Goal: Find specific page/section: Find specific page/section

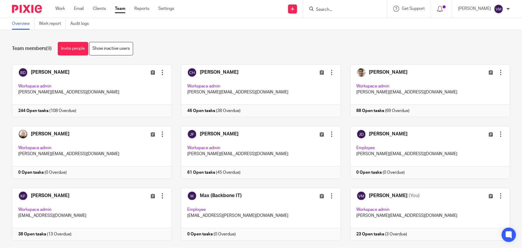
click at [120, 9] on link "Team" at bounding box center [120, 9] width 10 height 6
click at [90, 22] on link "Audit logs" at bounding box center [81, 24] width 23 height 12
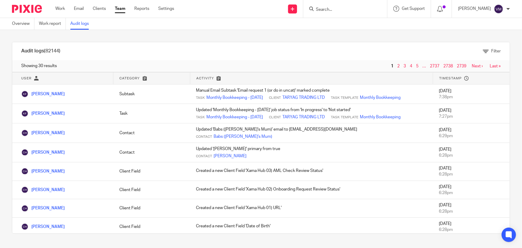
click at [329, 9] on input "Search" at bounding box center [342, 9] width 54 height 5
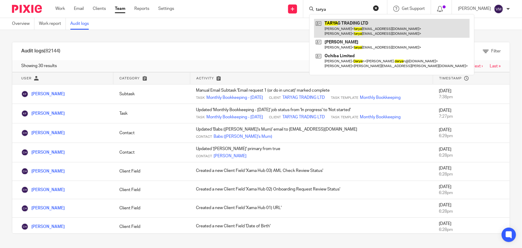
type input "tarya"
click at [353, 26] on link at bounding box center [392, 28] width 156 height 19
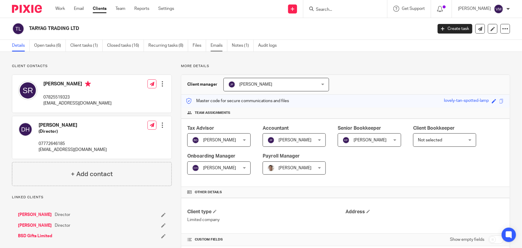
click at [218, 47] on link "Emails" at bounding box center [219, 46] width 17 height 12
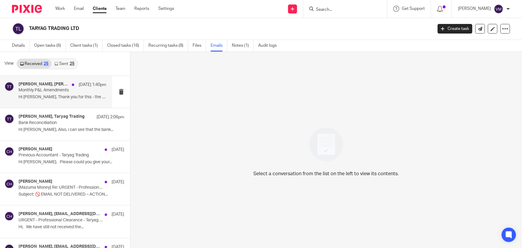
click at [39, 95] on p "Hi [PERSON_NAME], Thank you for this - the other..." at bounding box center [63, 97] width 88 height 5
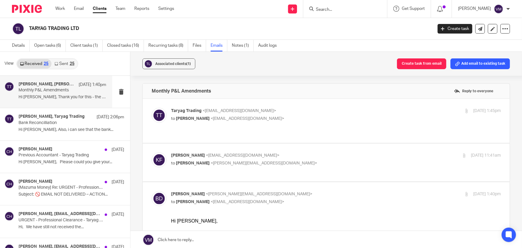
click at [335, 111] on p "Taryag Trading <[EMAIL_ADDRESS][DOMAIN_NAME]>" at bounding box center [281, 111] width 220 height 6
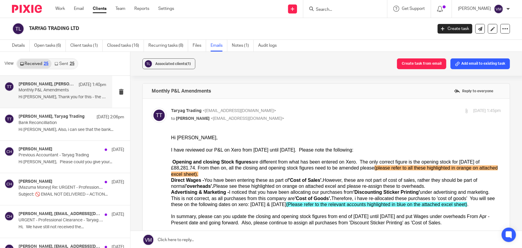
click at [335, 111] on p "Taryag Trading <[EMAIL_ADDRESS][DOMAIN_NAME]>" at bounding box center [281, 111] width 220 height 6
checkbox input "false"
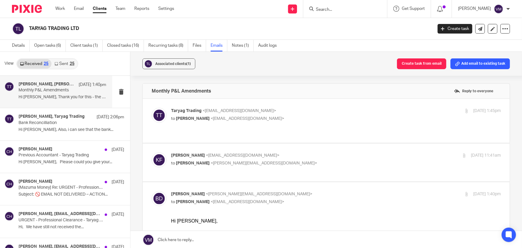
click at [335, 152] on p "Kirsty Flowerdew <kirsty@archimediaaccounts.co.uk>" at bounding box center [281, 155] width 220 height 6
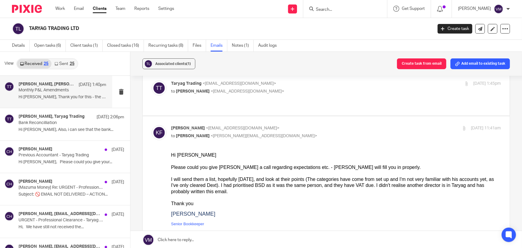
scroll to position [27, 0]
click at [152, 125] on input "checkbox" at bounding box center [151, 125] width 0 height 0
checkbox input "false"
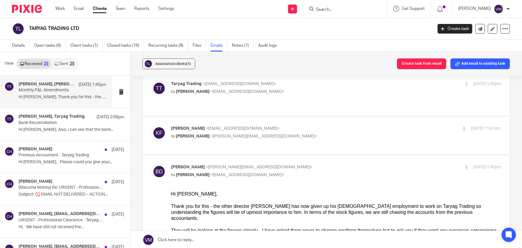
click at [363, 92] on p "to Kirsty Flowerdew <kirsty@archimediaaccounts.co.uk>" at bounding box center [281, 92] width 220 height 6
checkbox input "true"
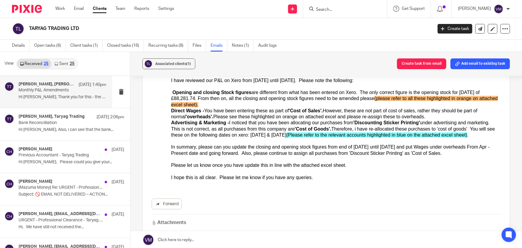
scroll to position [81, 0]
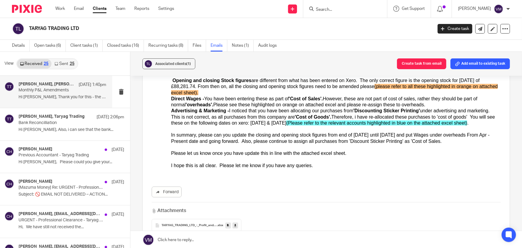
click at [67, 63] on link "Sent 25" at bounding box center [64, 64] width 26 height 10
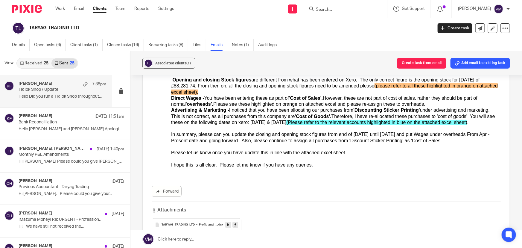
click at [57, 88] on p "TikTok Shop / Update" at bounding box center [54, 89] width 70 height 5
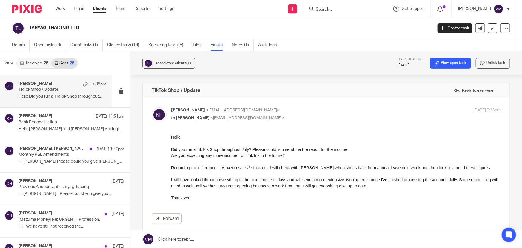
scroll to position [0, 0]
click at [45, 123] on p "Bank Reconcilliation" at bounding box center [54, 122] width 70 height 5
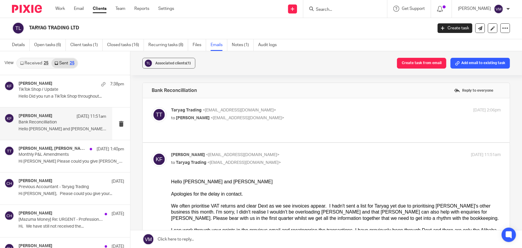
click at [311, 110] on p "Taryag Trading <taryagtrading@outlook.com>" at bounding box center [281, 110] width 220 height 6
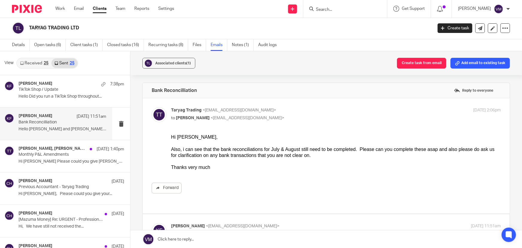
click at [311, 109] on p "Taryag Trading <taryagtrading@outlook.com>" at bounding box center [281, 110] width 220 height 6
checkbox input "false"
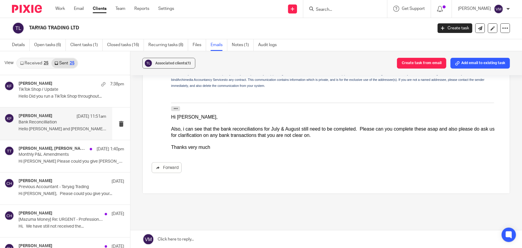
scroll to position [321, 0]
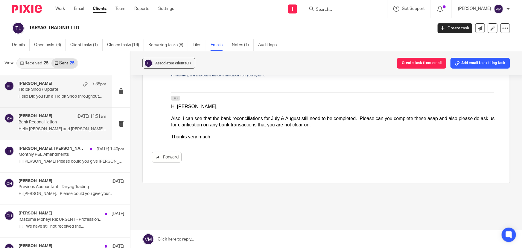
click at [57, 94] on p "Hello Did you run a TikTok Shop throughout..." at bounding box center [63, 96] width 88 height 5
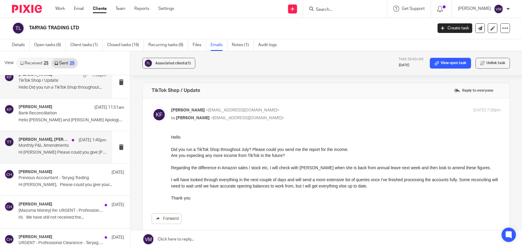
scroll to position [0, 0]
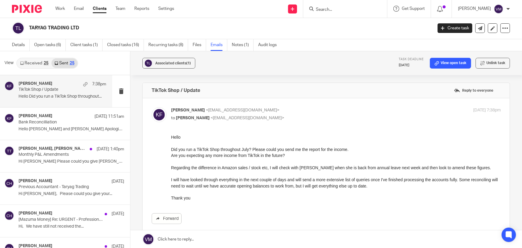
click at [46, 61] on div "25" at bounding box center [46, 63] width 5 height 4
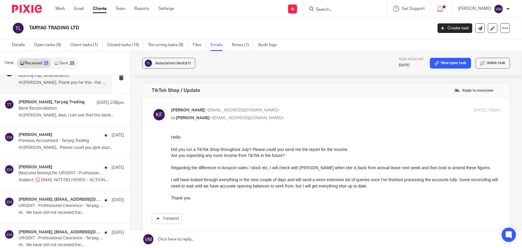
scroll to position [27, 0]
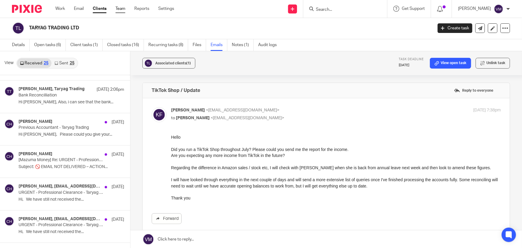
click at [121, 10] on link "Team" at bounding box center [120, 9] width 10 height 6
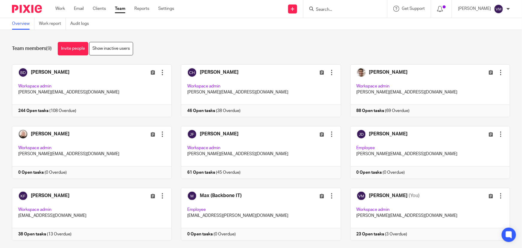
click at [345, 8] on input "Search" at bounding box center [342, 9] width 54 height 5
type input "oliday"
click at [353, 29] on link at bounding box center [364, 26] width 101 height 14
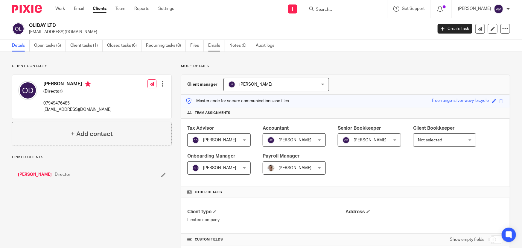
click at [220, 47] on link "Emails" at bounding box center [216, 46] width 17 height 12
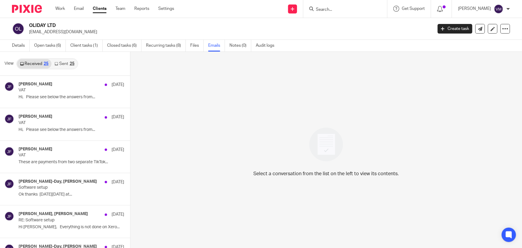
click at [63, 63] on link "Sent 25" at bounding box center [64, 64] width 26 height 10
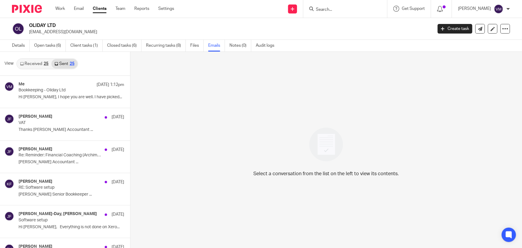
scroll to position [1, 0]
click at [337, 10] on input "Search" at bounding box center [342, 9] width 54 height 5
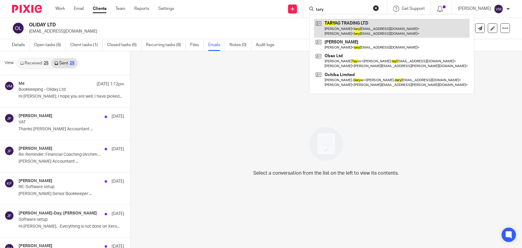
type input "tary"
click at [353, 23] on link at bounding box center [392, 28] width 156 height 19
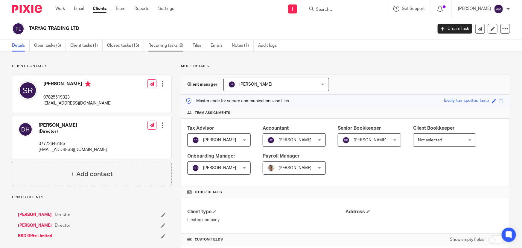
click at [179, 48] on link "Recurring tasks (8)" at bounding box center [168, 46] width 40 height 12
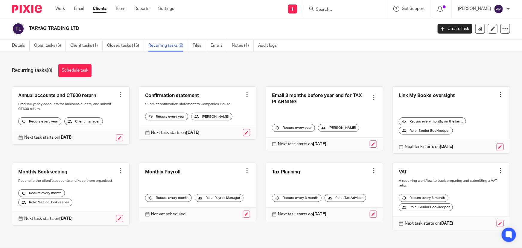
click at [353, 9] on input "Search" at bounding box center [342, 9] width 54 height 5
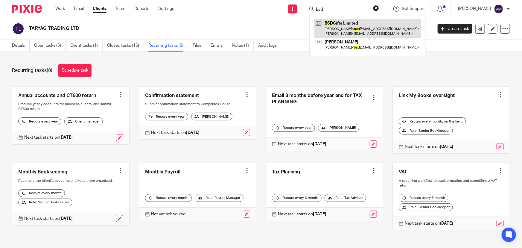
type input "bsd"
click at [359, 22] on link at bounding box center [367, 28] width 107 height 19
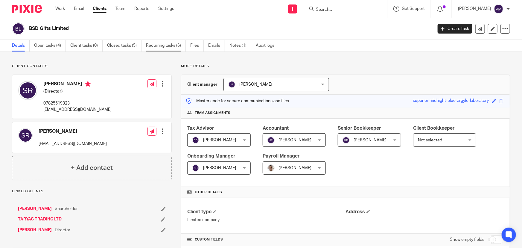
click at [154, 45] on link "Recurring tasks (6)" at bounding box center [166, 46] width 40 height 12
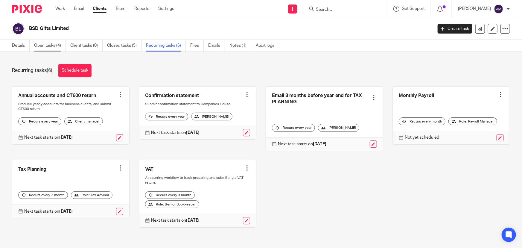
click at [55, 45] on link "Open tasks (4)" at bounding box center [50, 46] width 32 height 12
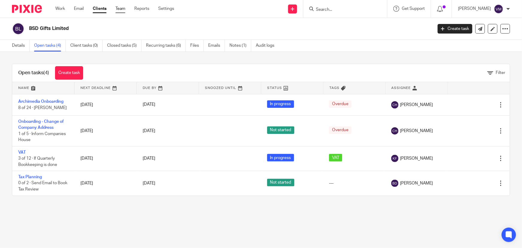
click at [120, 10] on link "Team" at bounding box center [120, 9] width 10 height 6
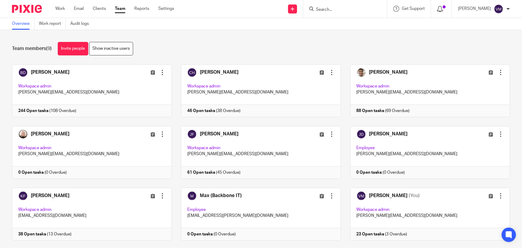
click at [443, 9] on icon at bounding box center [440, 9] width 6 height 6
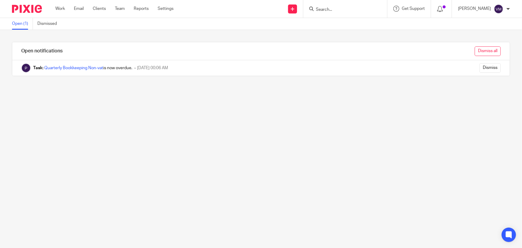
click at [486, 52] on input "Dismiss all" at bounding box center [488, 51] width 26 height 10
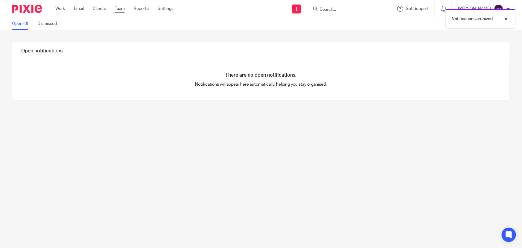
click at [123, 8] on link "Team" at bounding box center [120, 9] width 10 height 6
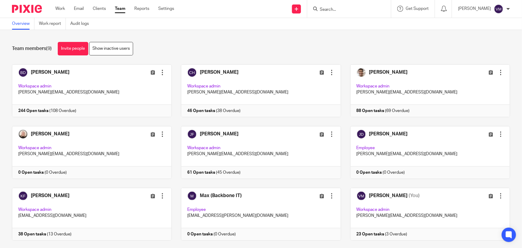
click at [341, 9] on input "Search" at bounding box center [346, 9] width 54 height 5
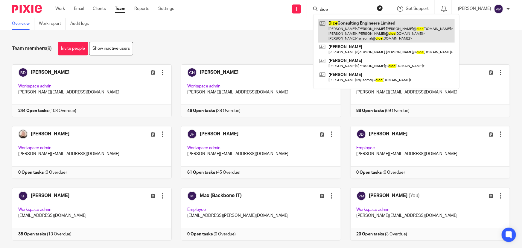
type input "dice"
click at [362, 29] on link at bounding box center [386, 31] width 137 height 24
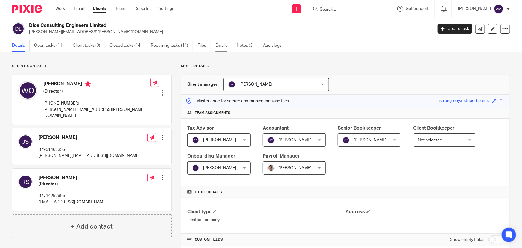
click at [221, 46] on link "Emails" at bounding box center [223, 46] width 17 height 12
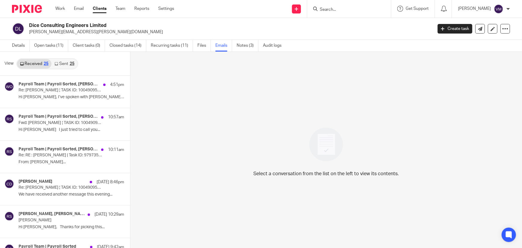
click at [66, 64] on link "Sent 25" at bounding box center [64, 64] width 26 height 10
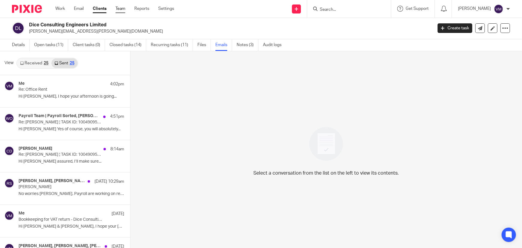
click at [119, 9] on link "Team" at bounding box center [120, 9] width 10 height 6
